Goal: Task Accomplishment & Management: Use online tool/utility

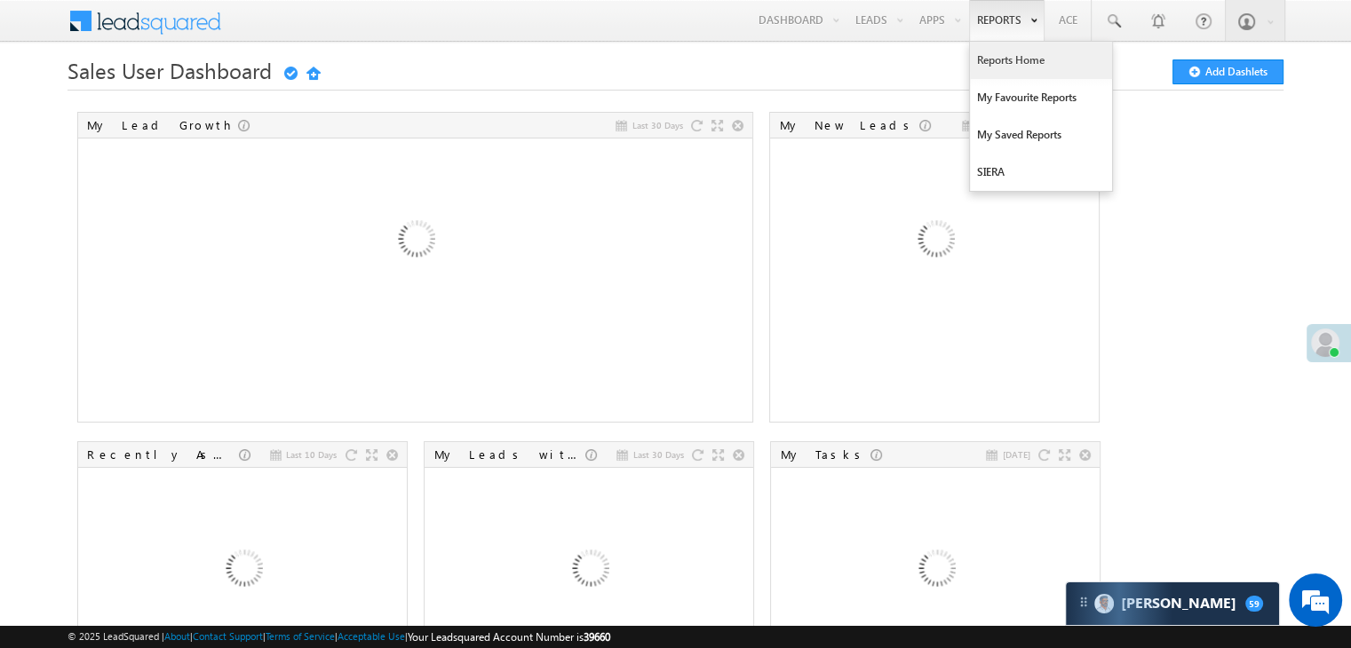
click at [1009, 54] on link "Reports Home" at bounding box center [1041, 60] width 142 height 37
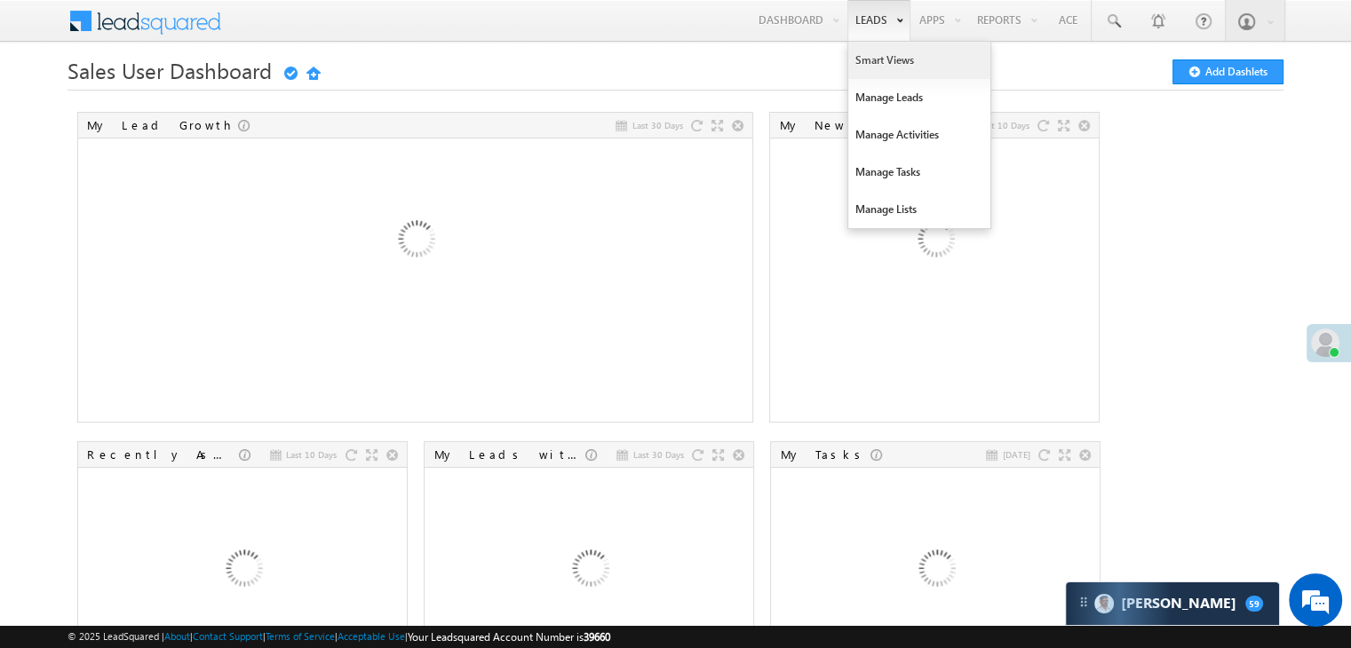
click at [868, 55] on link "Smart Views" at bounding box center [919, 60] width 142 height 37
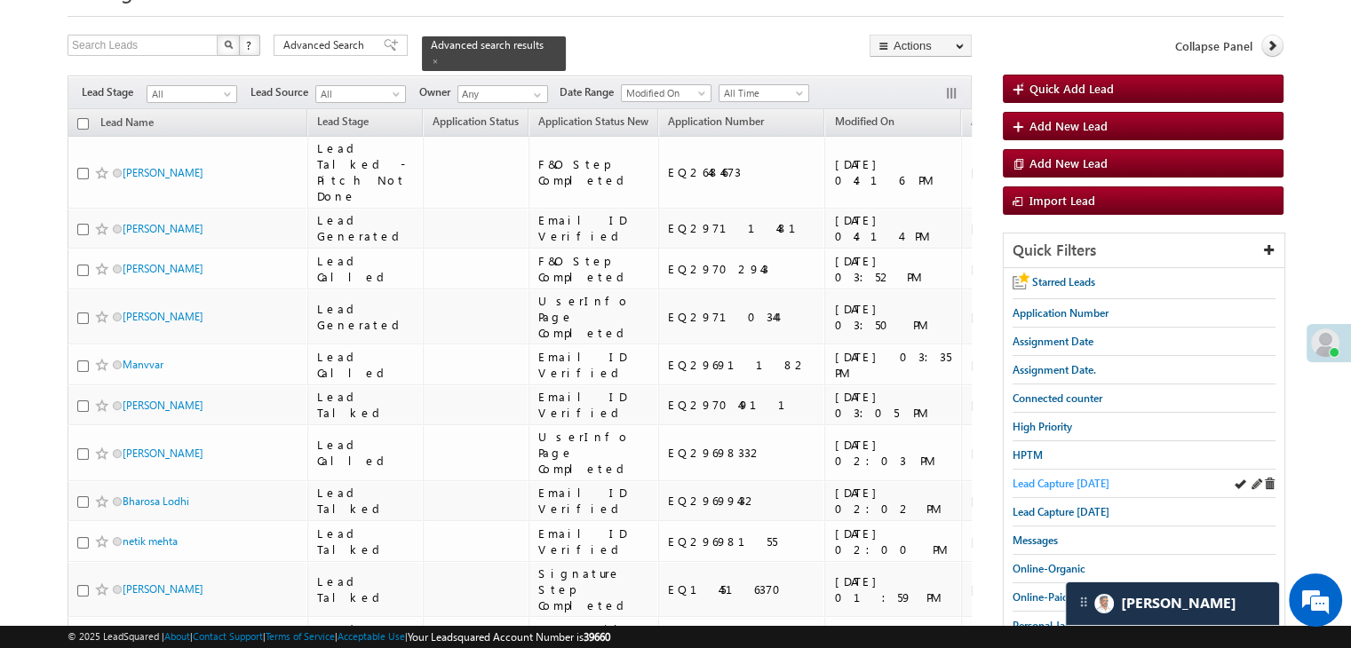
click at [1097, 477] on span "Lead Capture today" at bounding box center [1060, 483] width 97 height 13
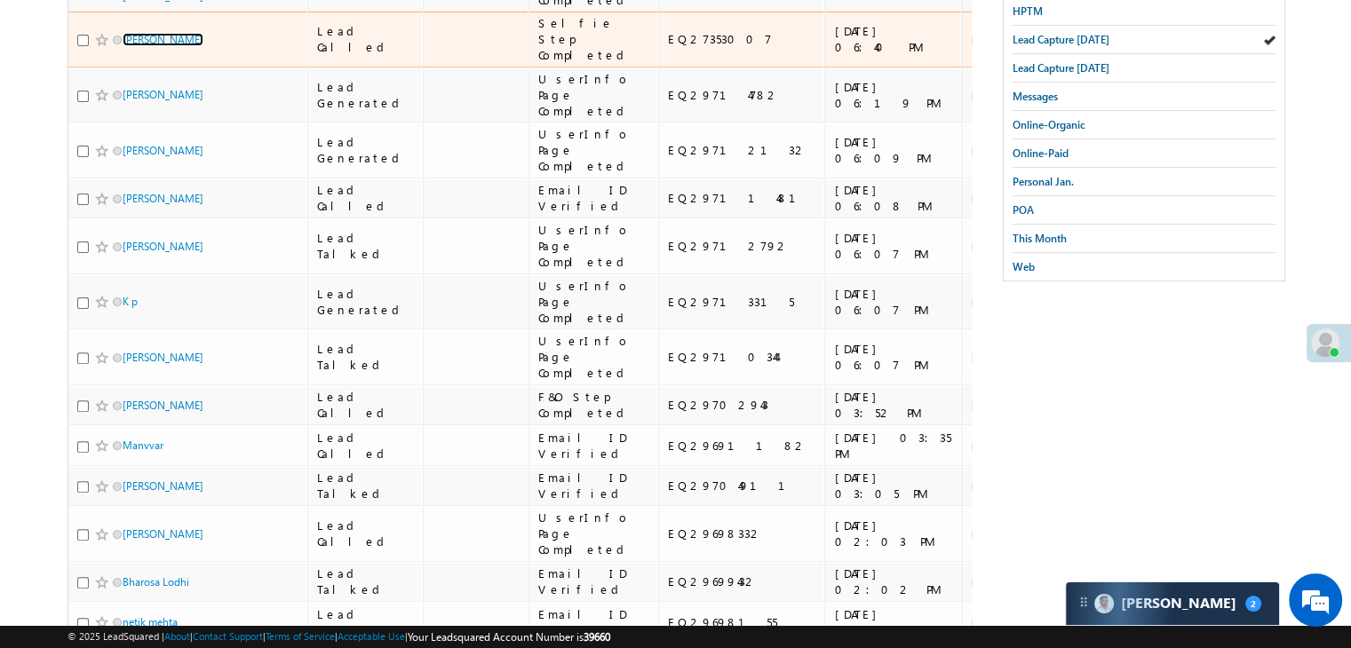
scroll to position [178, 0]
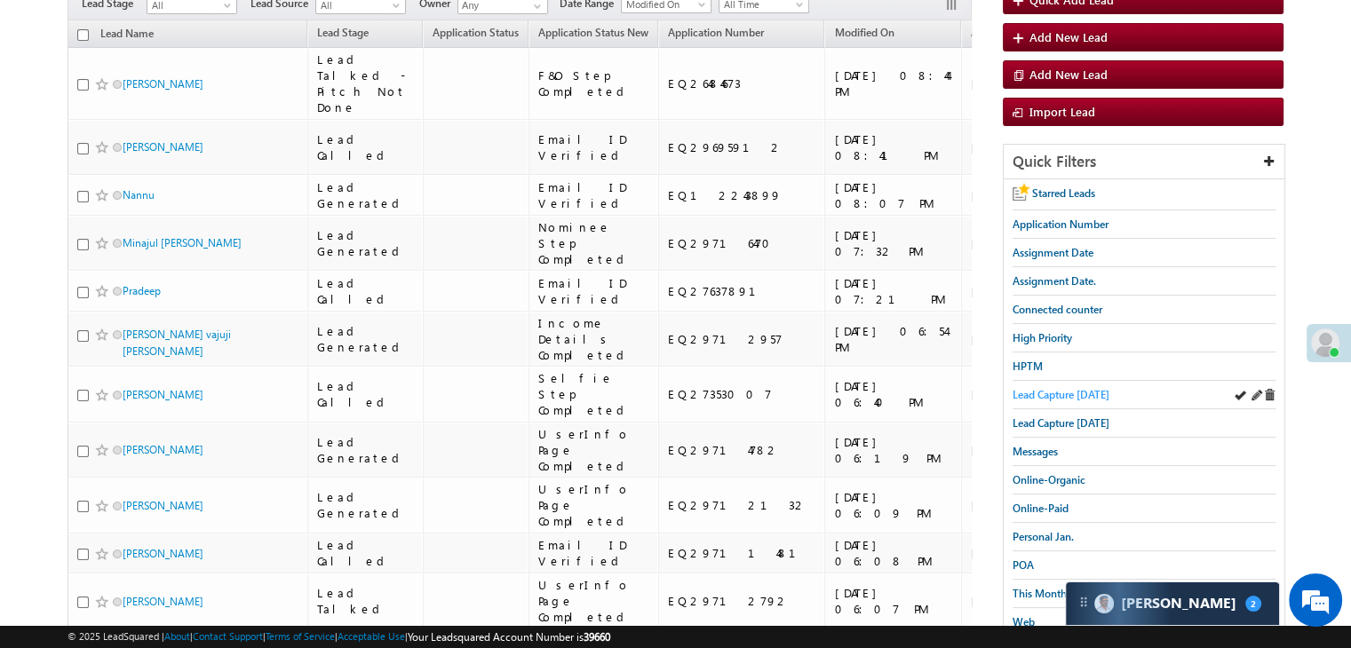
click at [1079, 391] on span "Lead Capture today" at bounding box center [1060, 394] width 97 height 13
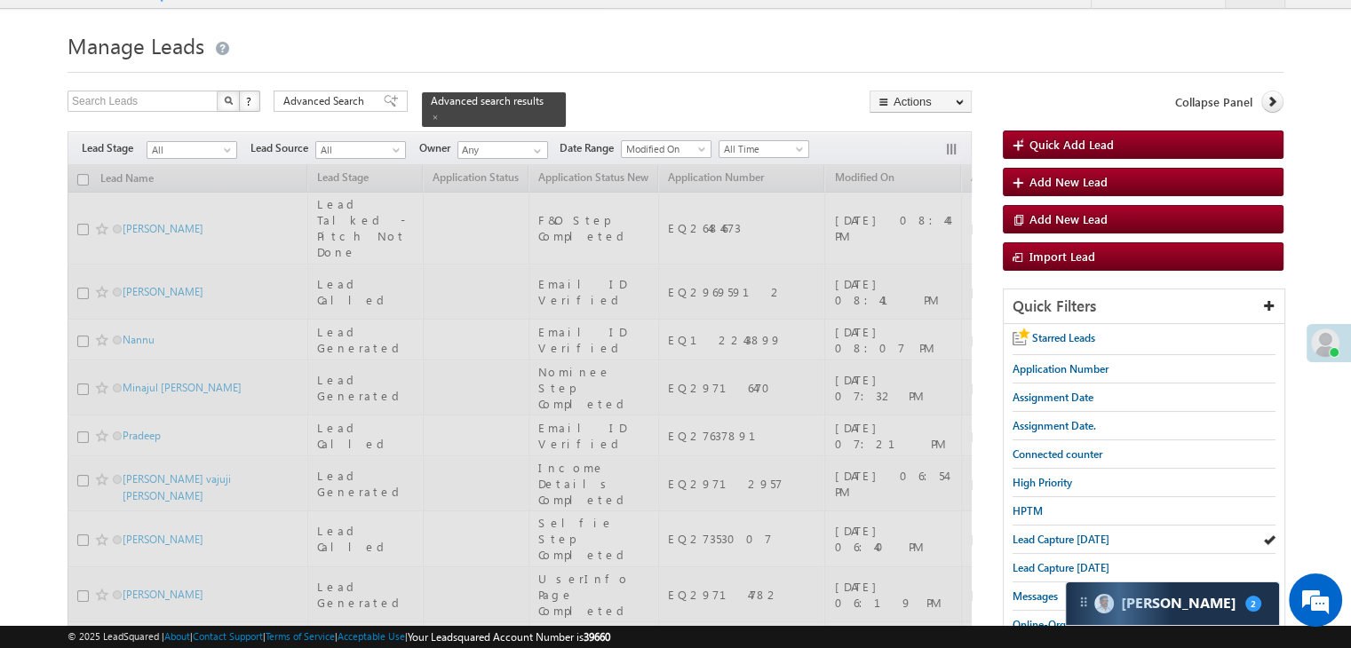
scroll to position [0, 0]
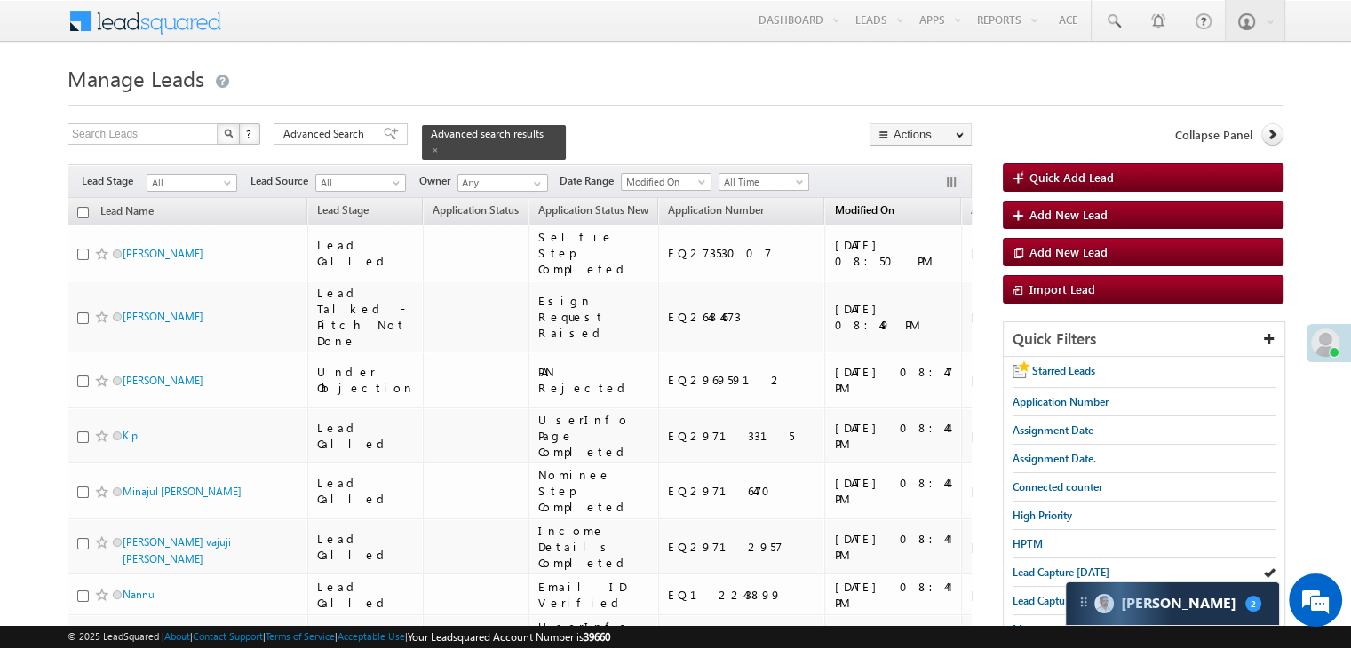
click at [834, 203] on span "Modified On" at bounding box center [863, 209] width 59 height 13
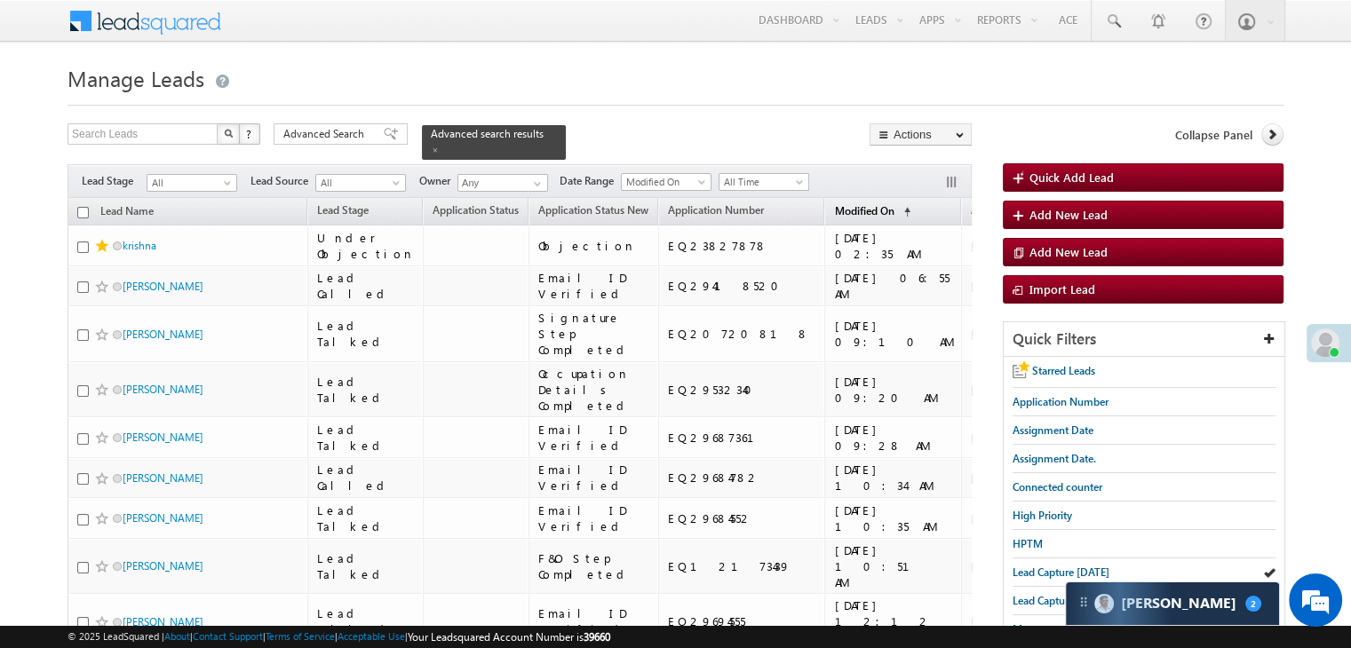
click at [834, 204] on span "Modified On" at bounding box center [863, 210] width 59 height 13
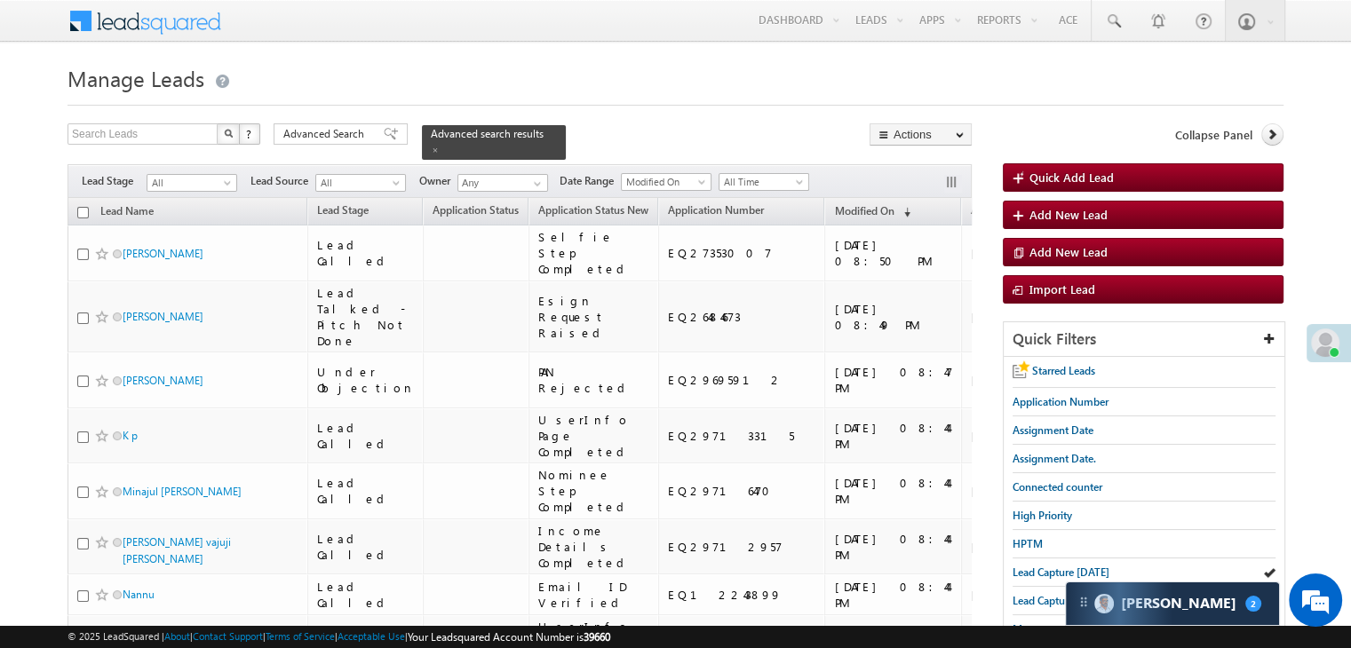
click at [971, 203] on span "Assignment Date" at bounding box center [1011, 209] width 81 height 13
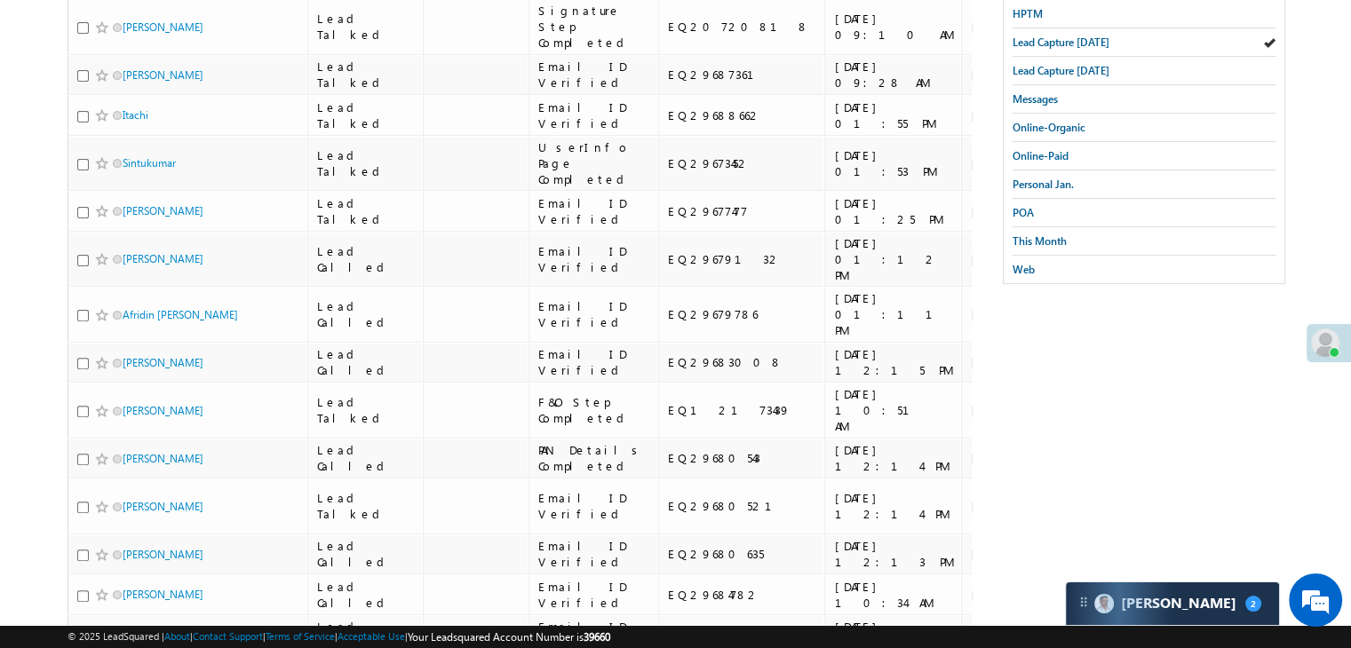
scroll to position [533, 0]
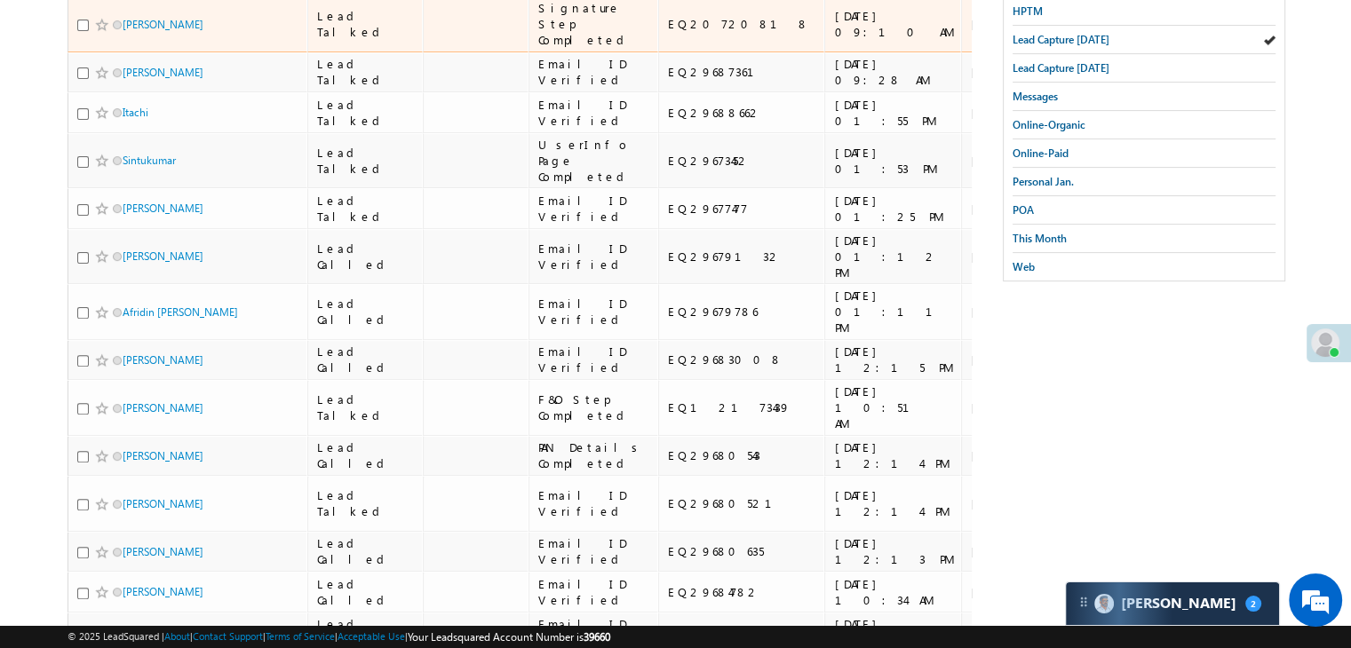
click at [668, 32] on div "EQ20720818" at bounding box center [742, 24] width 149 height 16
copy div "EQ20720818"
drag, startPoint x: 215, startPoint y: 361, endPoint x: 112, endPoint y: 357, distance: 103.1
click at [112, 41] on div "[PERSON_NAME]" at bounding box center [188, 28] width 222 height 25
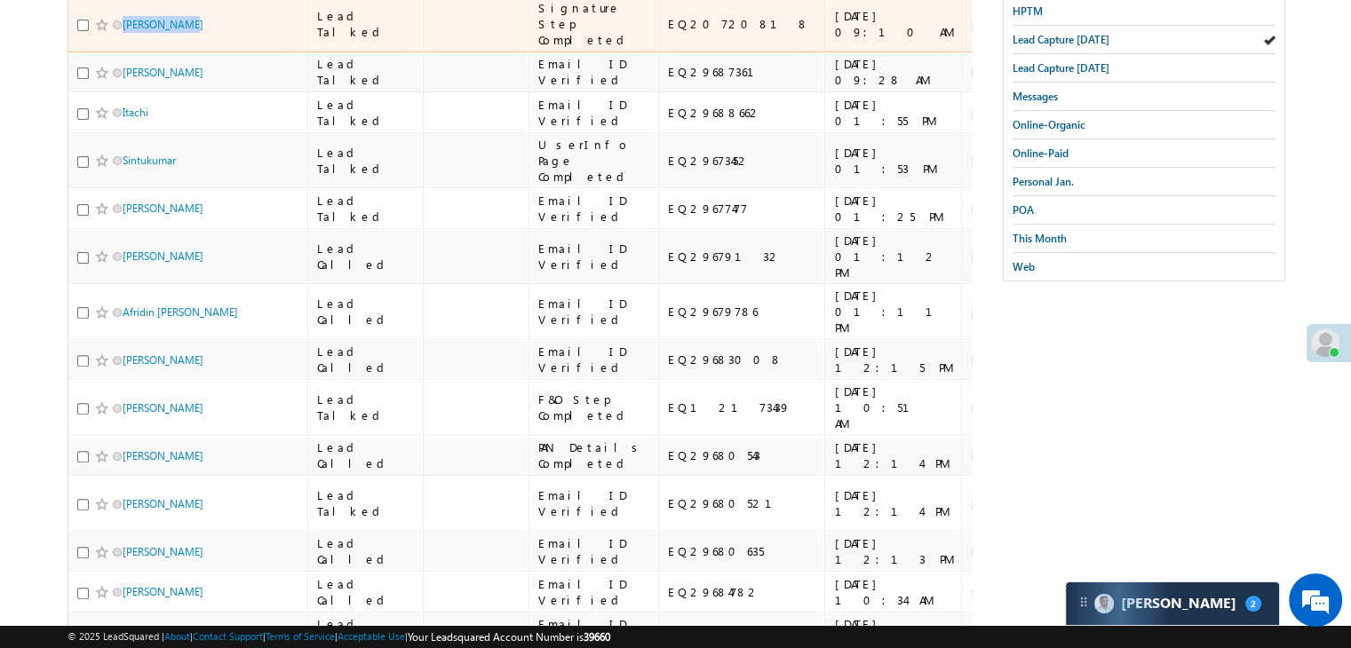
copy div "[PERSON_NAME]"
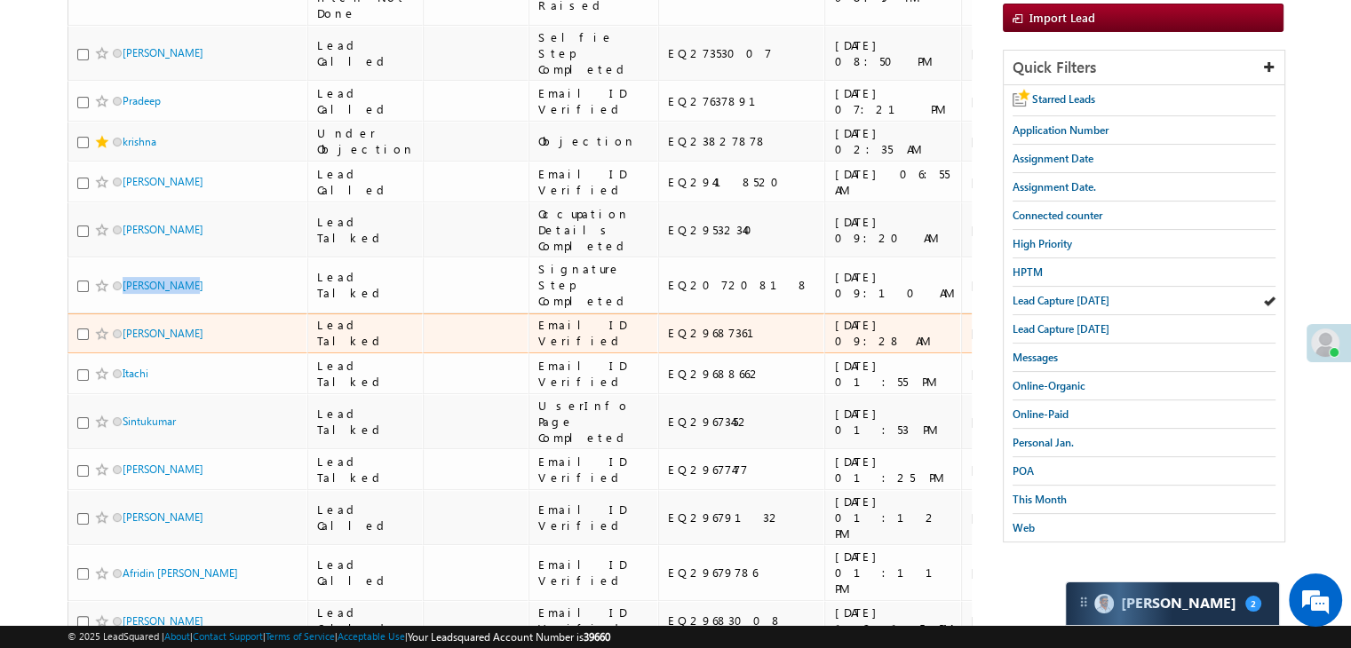
scroll to position [0, 0]
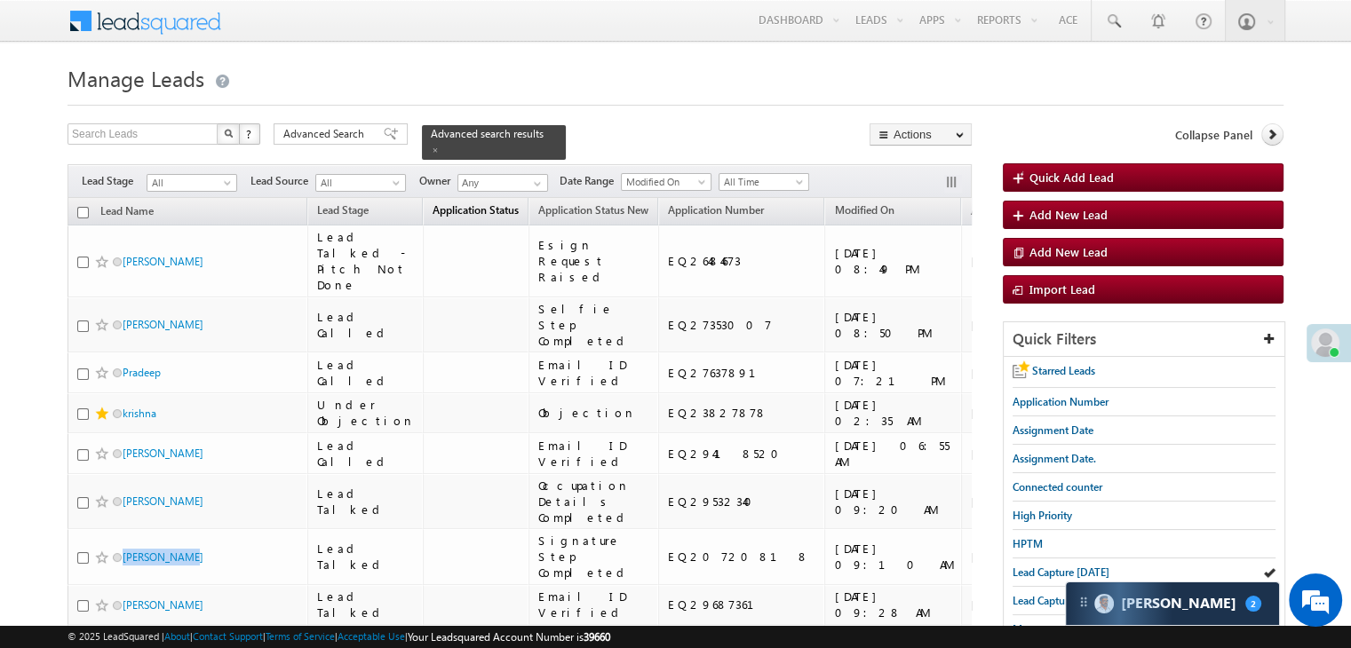
click at [442, 203] on span "Application Status" at bounding box center [475, 209] width 86 height 13
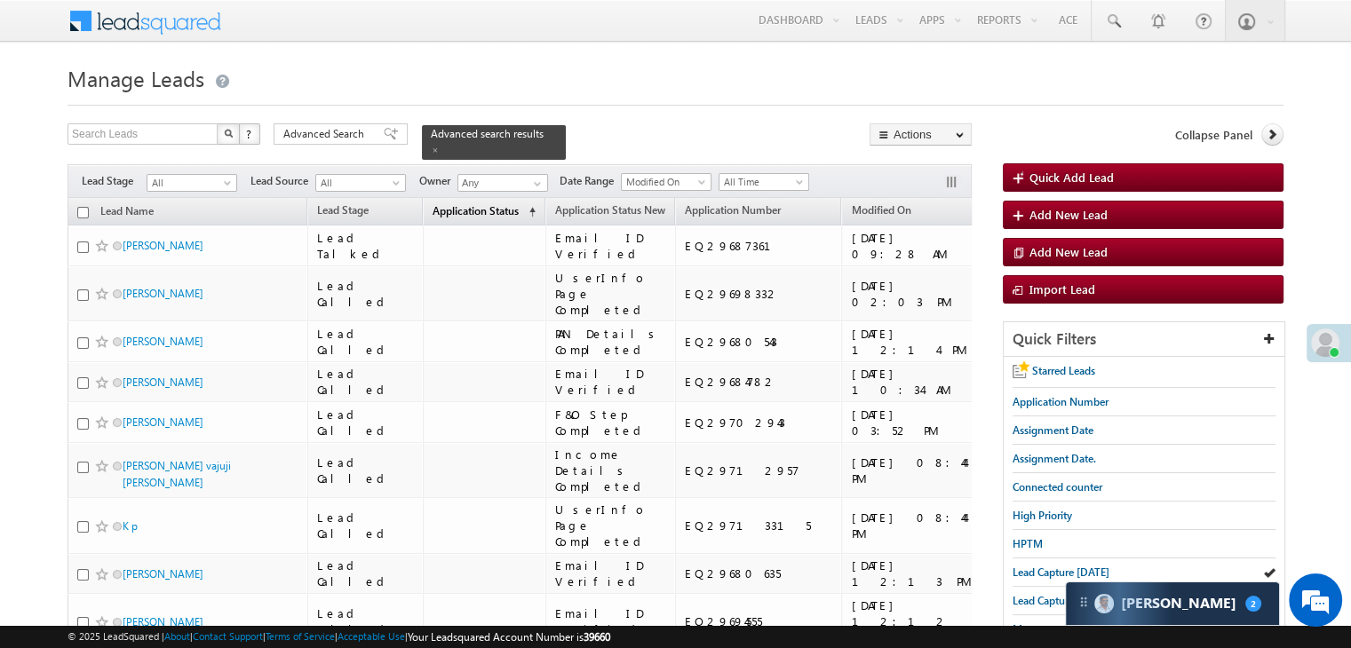
click at [442, 204] on span "Application Status" at bounding box center [475, 210] width 86 height 13
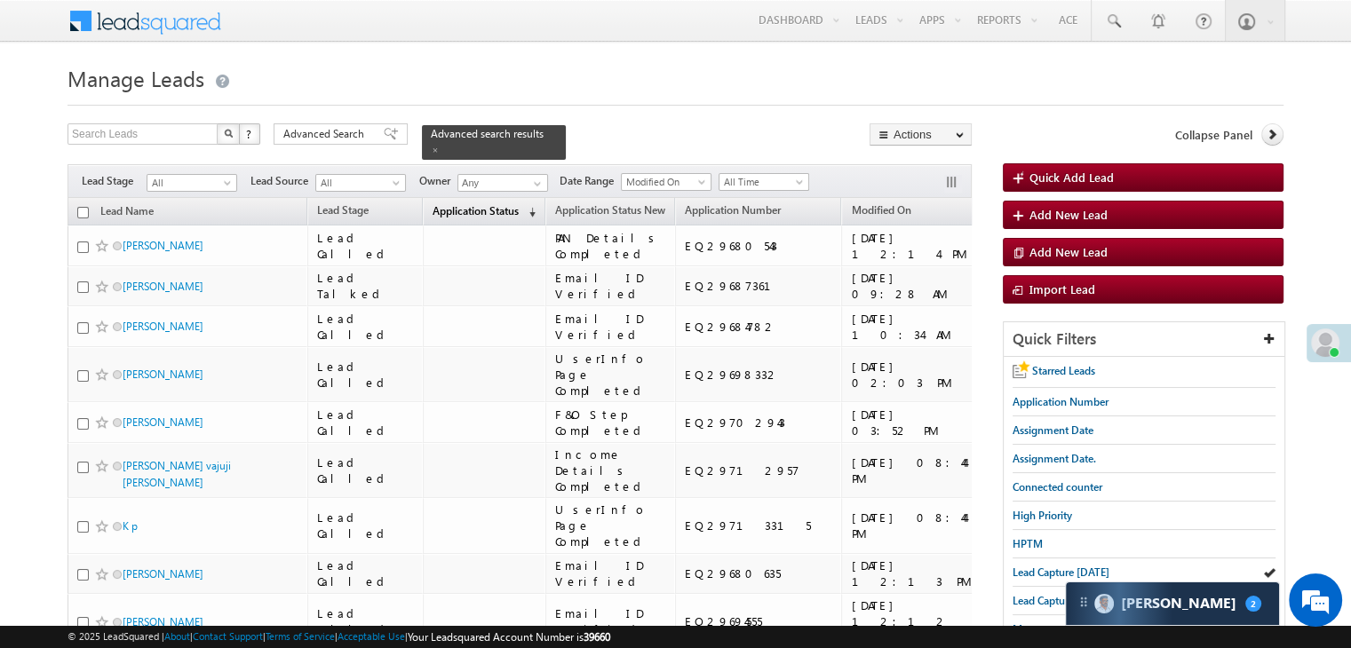
click at [442, 204] on span "Application Status" at bounding box center [475, 210] width 86 height 13
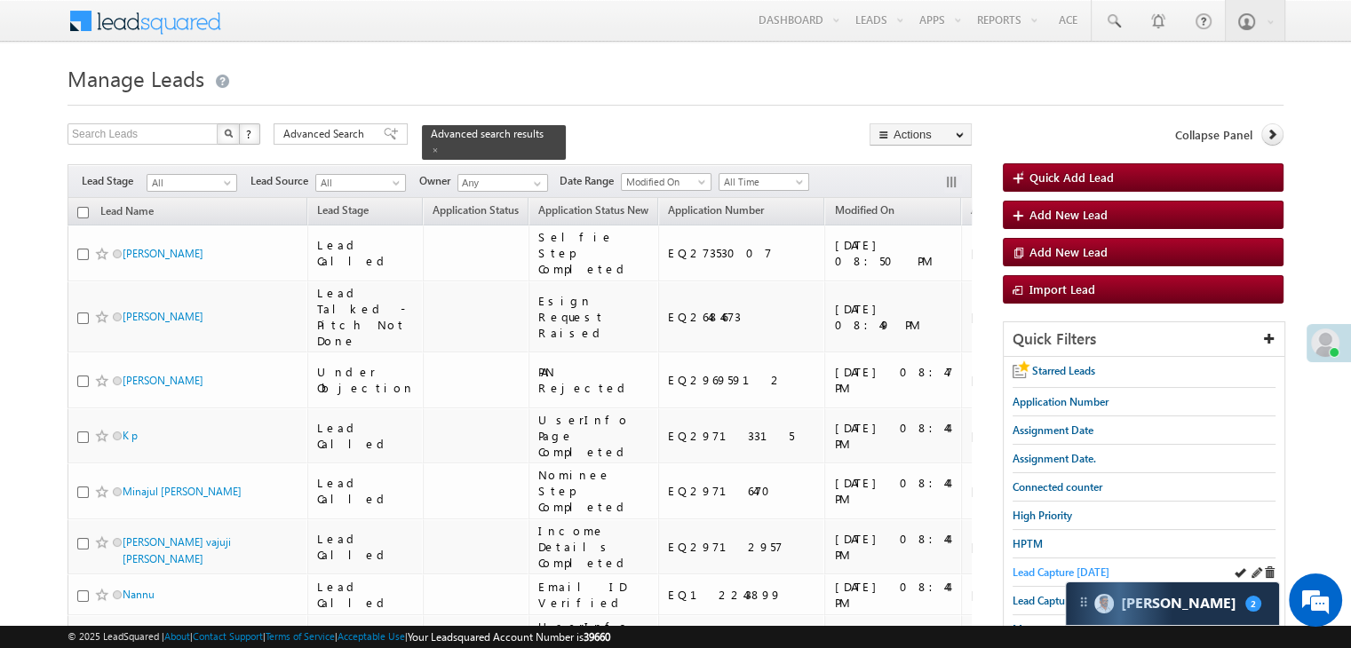
click at [1022, 566] on span "Lead Capture [DATE]" at bounding box center [1060, 572] width 97 height 13
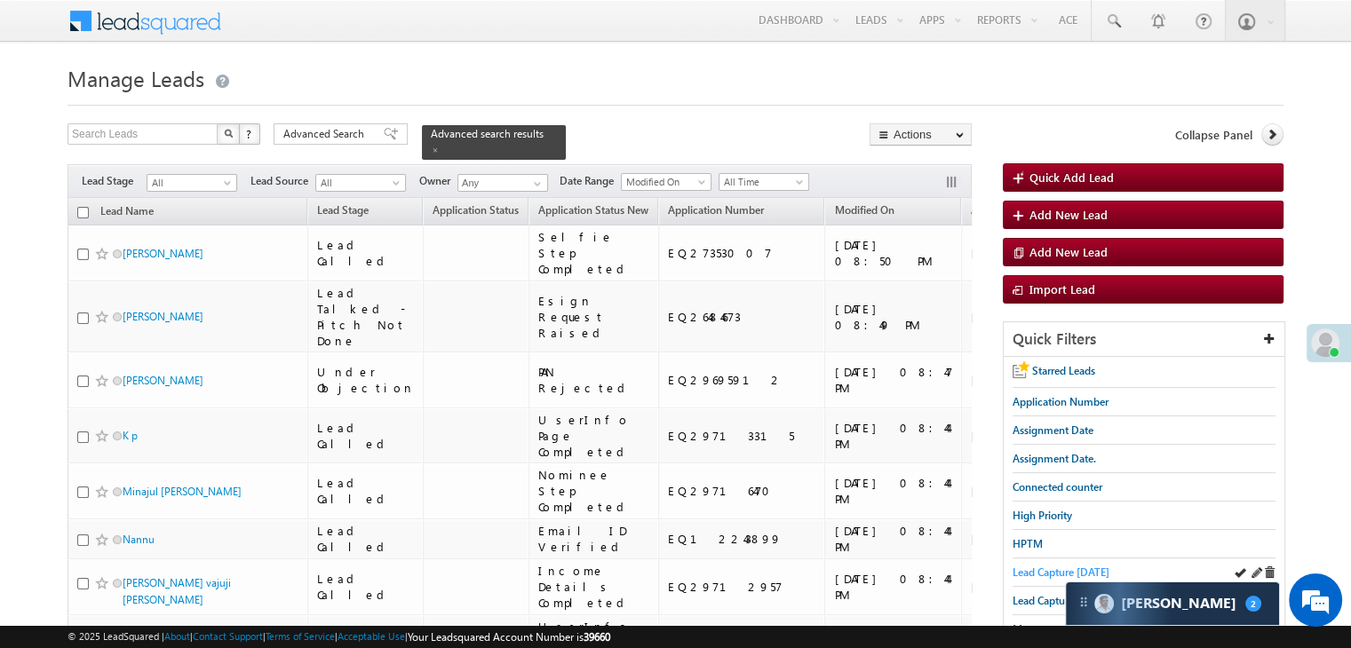
click at [1033, 570] on span "Lead Capture [DATE]" at bounding box center [1060, 572] width 97 height 13
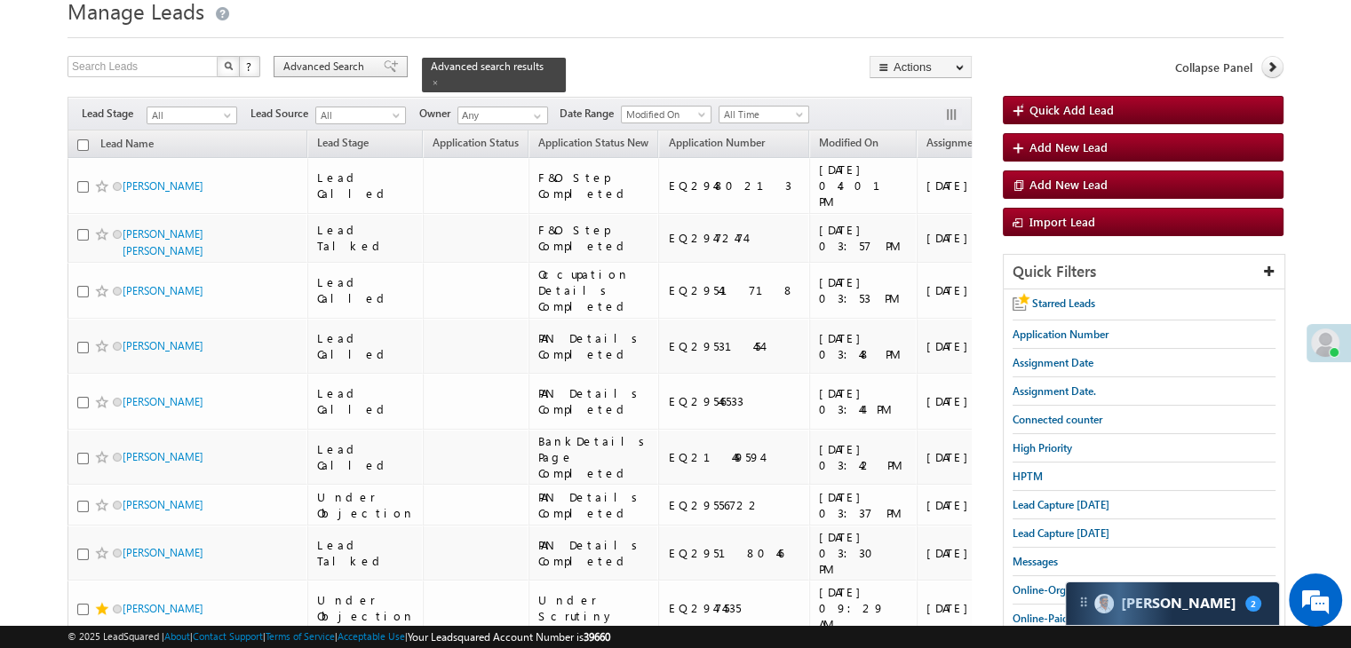
click at [364, 64] on span "Advanced Search" at bounding box center [326, 67] width 86 height 16
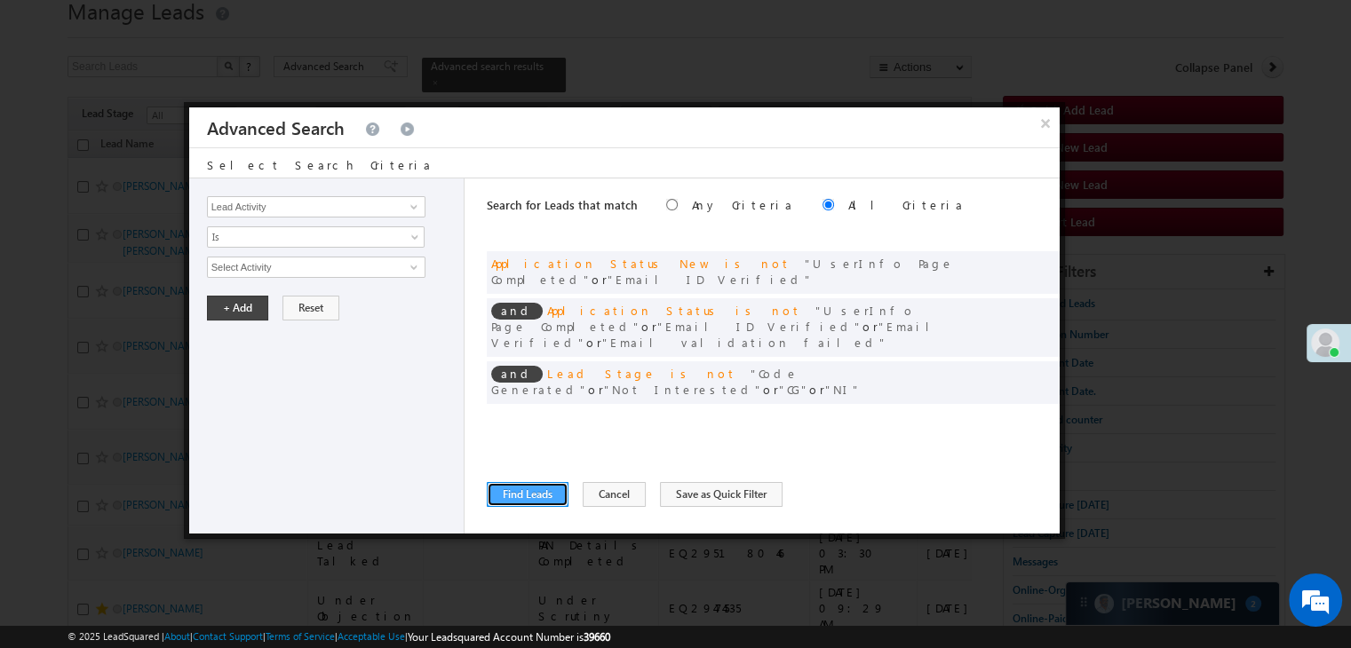
click at [543, 491] on button "Find Leads" at bounding box center [528, 494] width 82 height 25
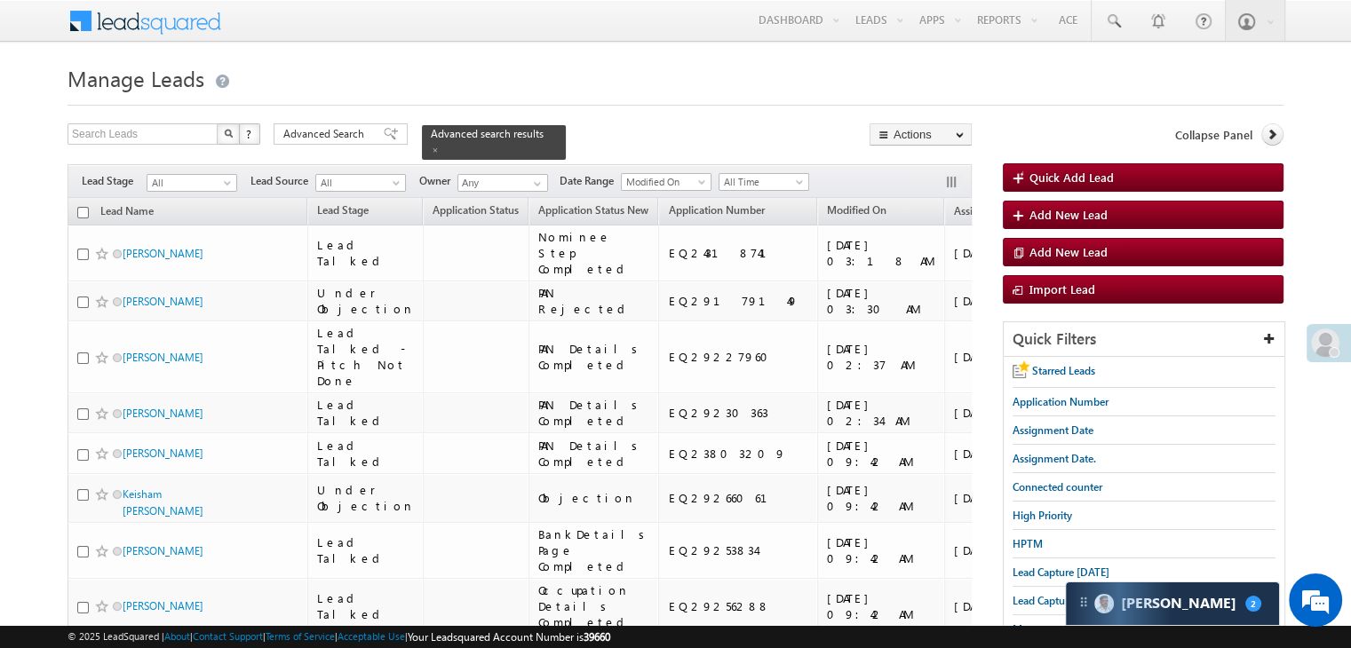
click at [338, 140] on span "Advanced Search" at bounding box center [326, 134] width 86 height 16
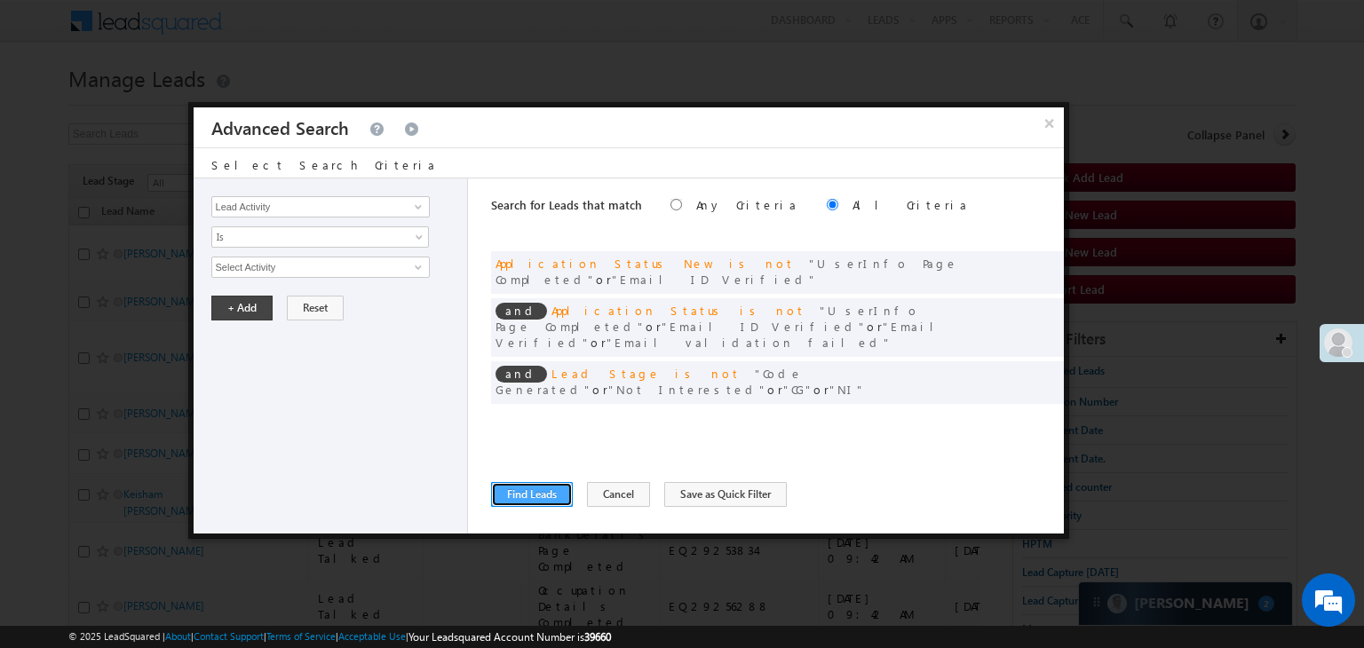
click at [523, 490] on button "Find Leads" at bounding box center [532, 494] width 82 height 25
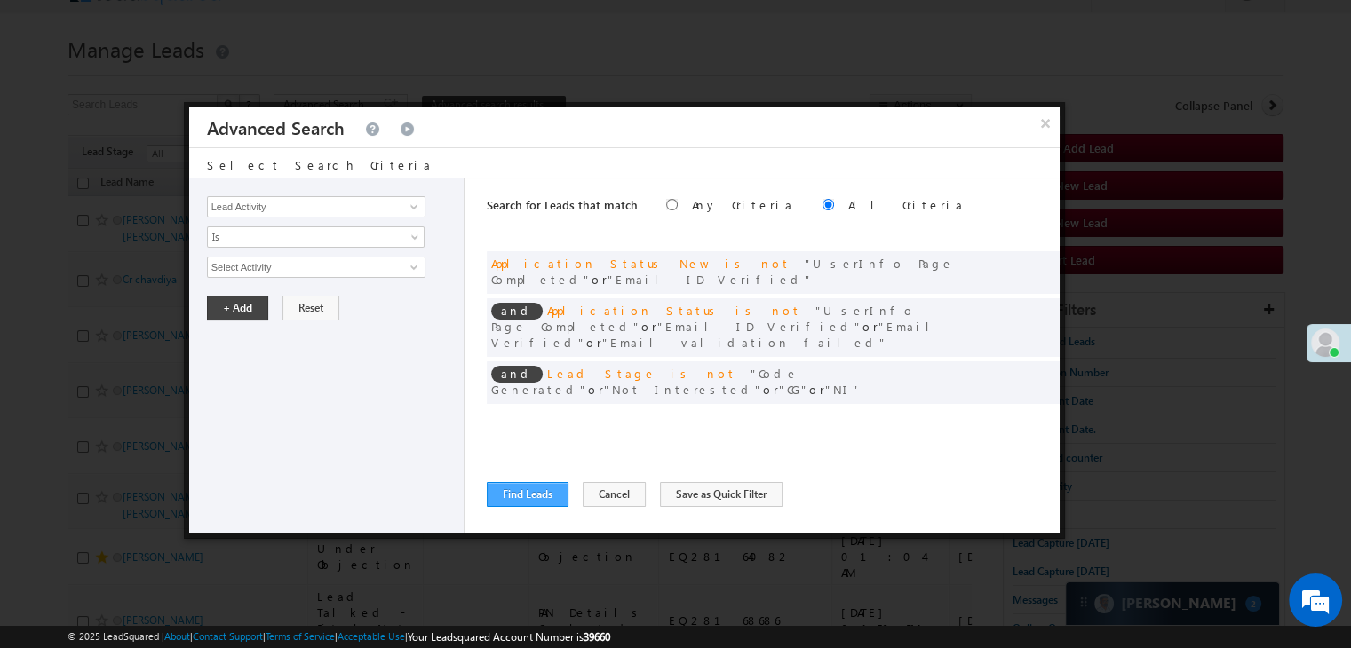
scroll to position [29, 0]
click at [526, 498] on button "Find Leads" at bounding box center [528, 494] width 82 height 25
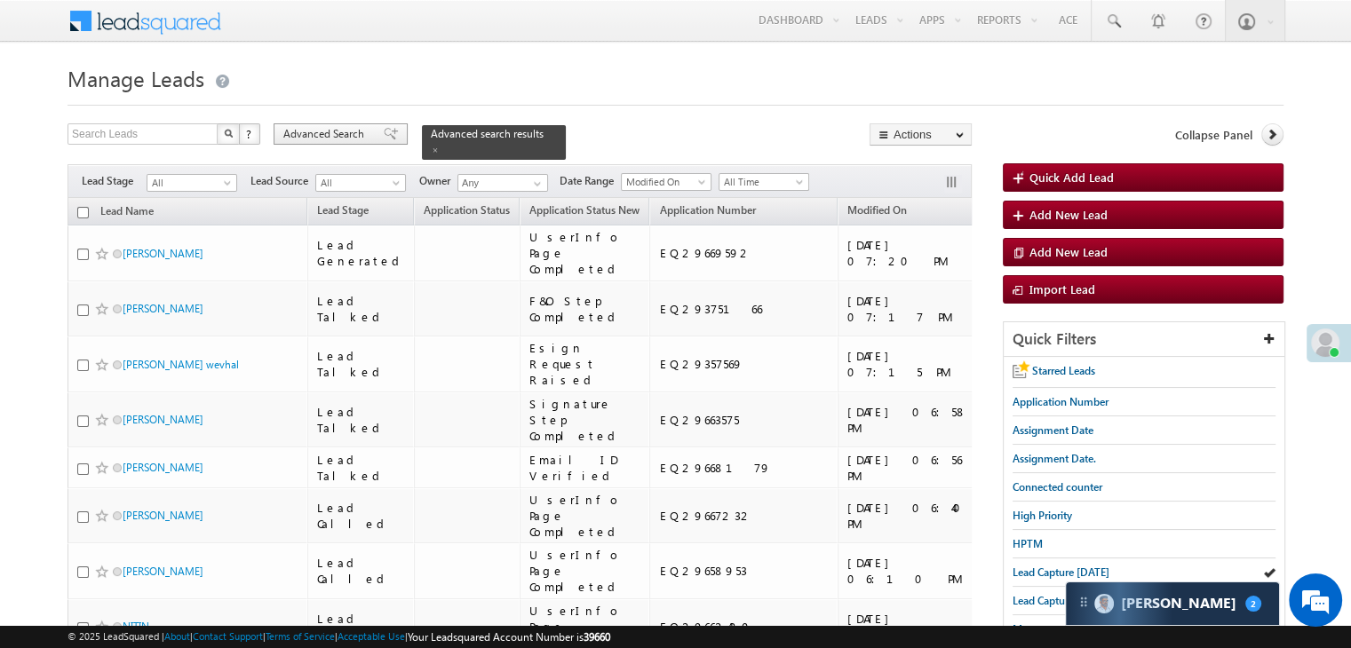
click at [344, 143] on div "Advanced Search" at bounding box center [340, 133] width 134 height 21
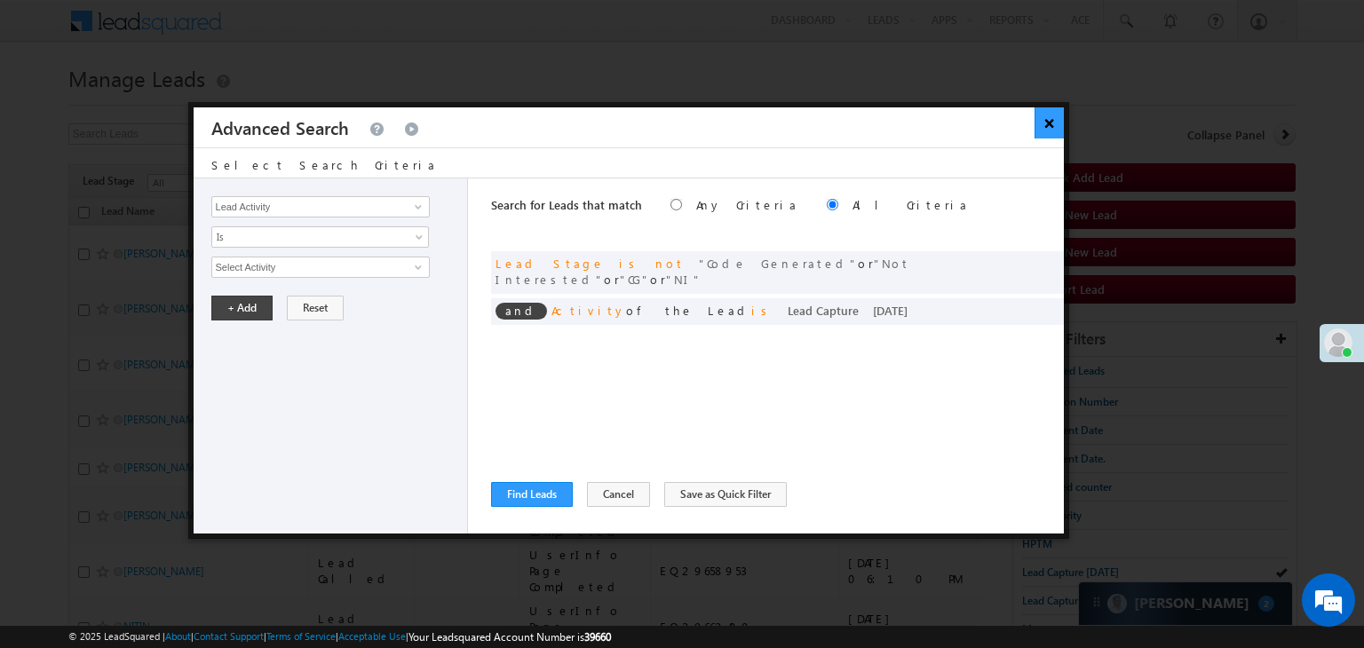
click at [1043, 122] on button "×" at bounding box center [1048, 122] width 29 height 31
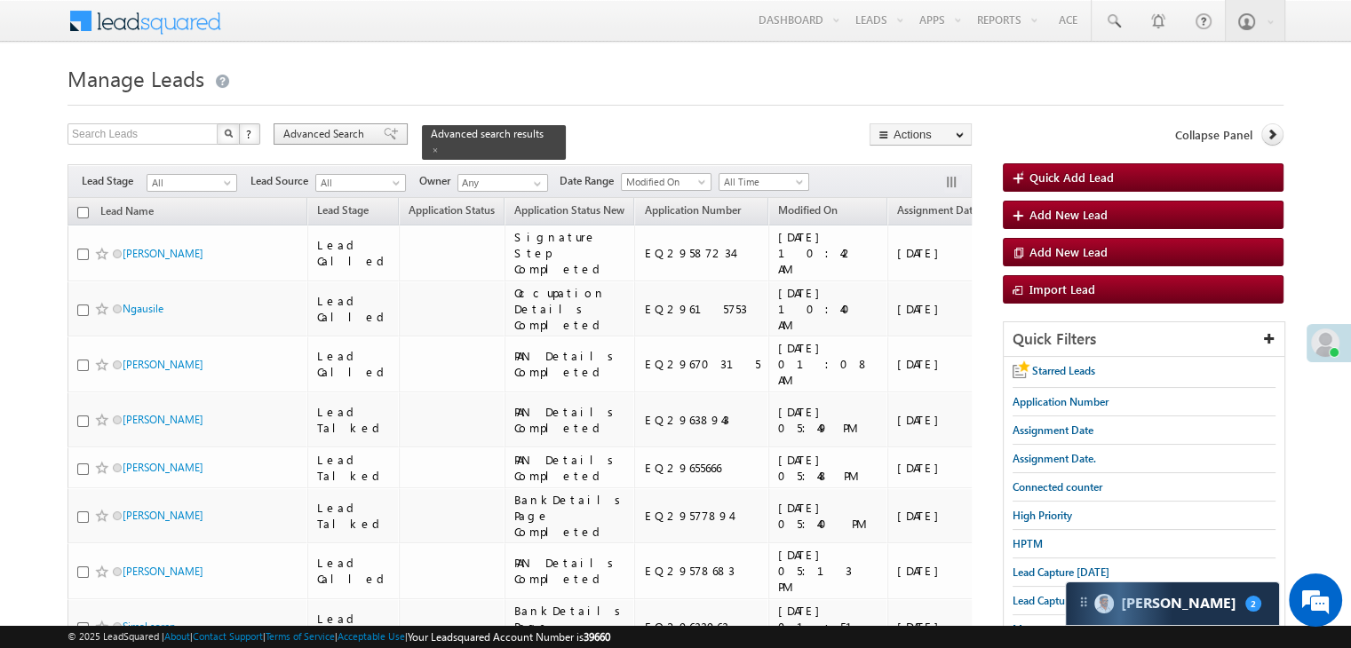
click at [337, 133] on span "Advanced Search" at bounding box center [326, 134] width 86 height 16
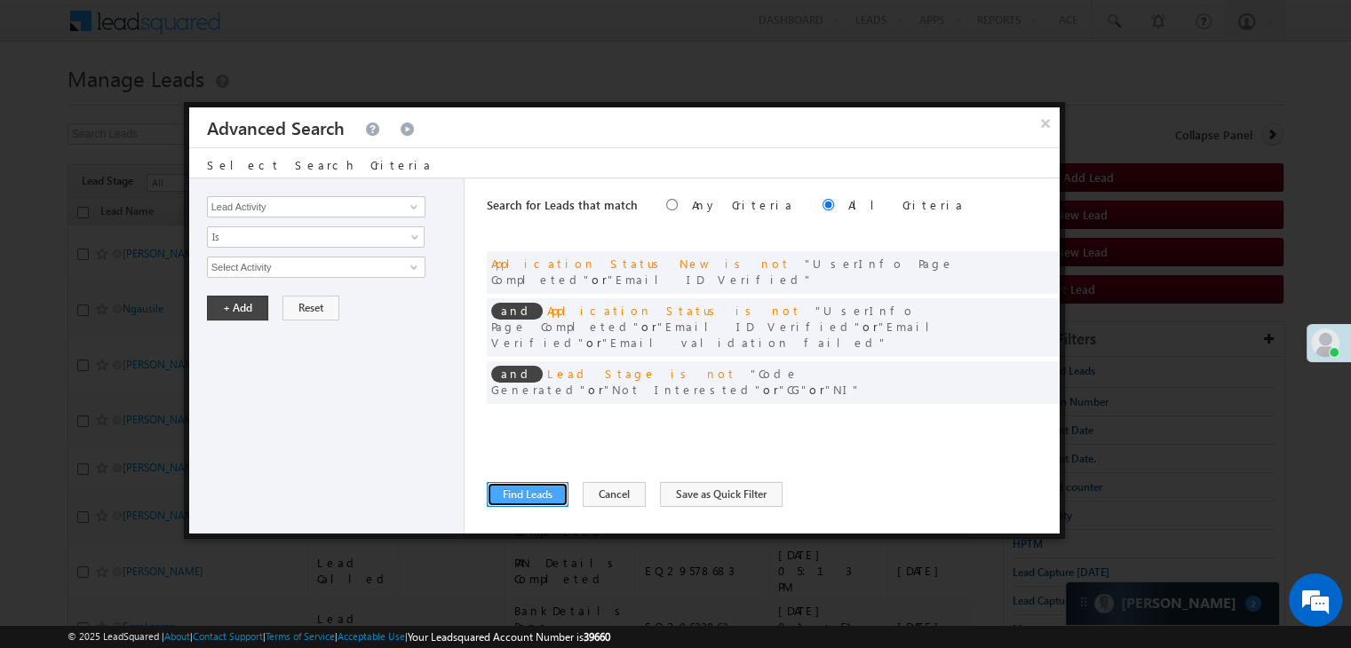
click at [527, 493] on button "Find Leads" at bounding box center [528, 494] width 82 height 25
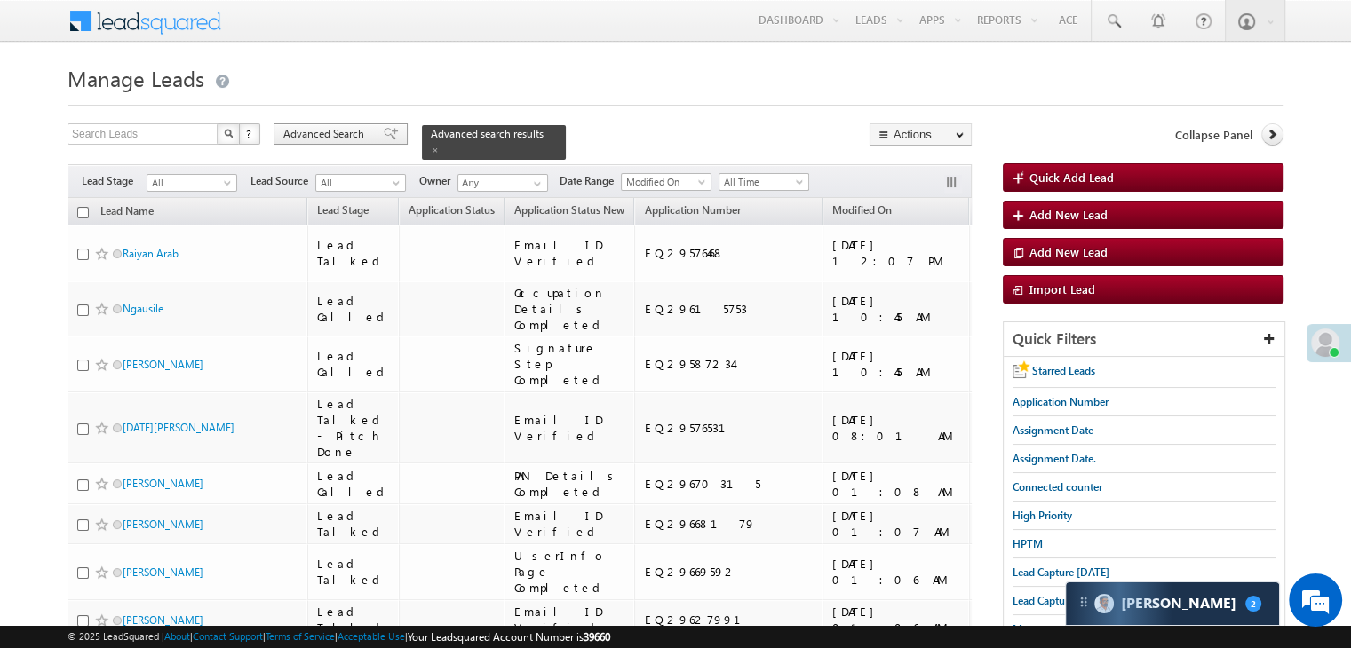
click at [384, 134] on span at bounding box center [391, 134] width 14 height 12
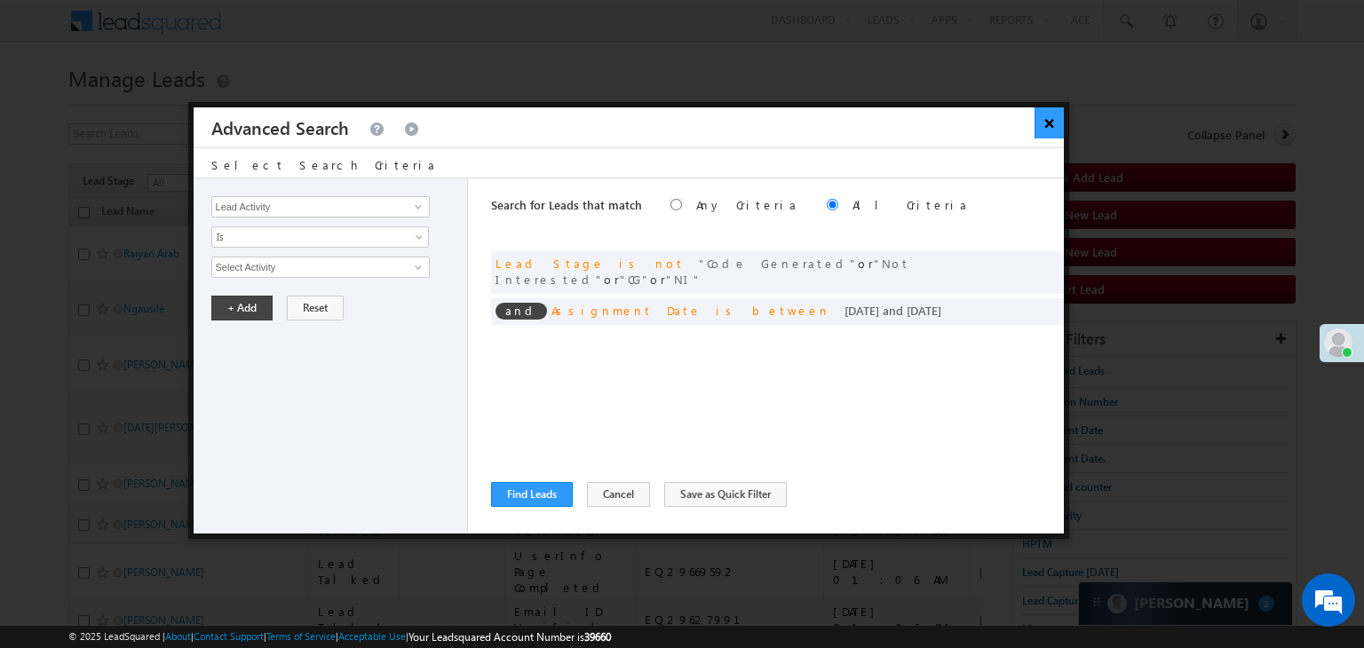
click at [1042, 126] on button "×" at bounding box center [1048, 122] width 29 height 31
